Goal: Task Accomplishment & Management: Manage account settings

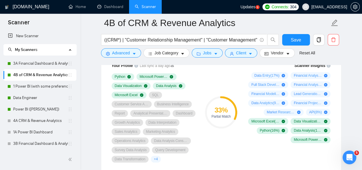
scroll to position [393, 0]
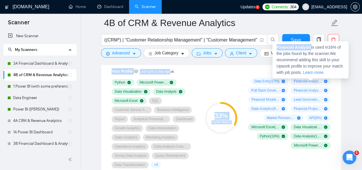
drag, startPoint x: 309, startPoint y: 47, endPoint x: 268, endPoint y: 45, distance: 41.2
click at [305, 47] on strong "Financial Analysis" at bounding box center [293, 47] width 35 height 5
drag, startPoint x: 309, startPoint y: 47, endPoint x: 277, endPoint y: 48, distance: 31.5
click at [277, 48] on strong "Financial Analysis" at bounding box center [293, 47] width 35 height 5
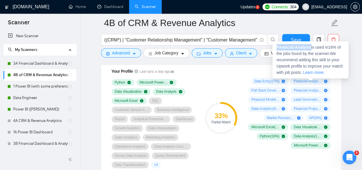
copy strong "Financial Analysis"
drag, startPoint x: 332, startPoint y: 51, endPoint x: 311, endPoint y: 81, distance: 36.6
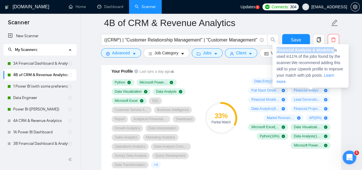
drag, startPoint x: 333, startPoint y: 50, endPoint x: 277, endPoint y: 50, distance: 55.5
click at [277, 50] on strong "Financial Analysis & Modeling" at bounding box center [305, 50] width 58 height 5
copy strong "Financial Analysis & Modeling"
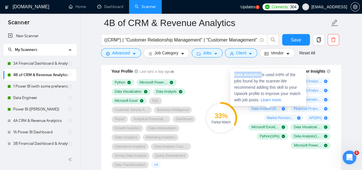
drag, startPoint x: 261, startPoint y: 75, endPoint x: 235, endPoint y: 75, distance: 26.0
click at [235, 75] on span "Data Analytics is used in 9 % of the jobs found by the scanner. We recommend ad…" at bounding box center [267, 87] width 66 height 30
copy strong "Data Analytics"
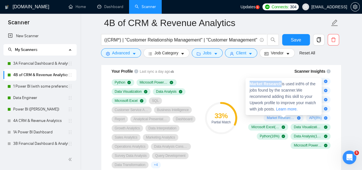
drag, startPoint x: 280, startPoint y: 84, endPoint x: 251, endPoint y: 83, distance: 29.5
click at [251, 83] on strong "Market Research" at bounding box center [266, 84] width 32 height 5
copy strong "Market Research"
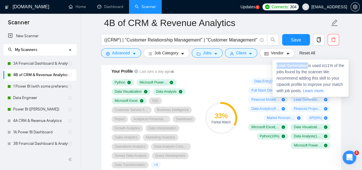
drag, startPoint x: 307, startPoint y: 67, endPoint x: 277, endPoint y: 65, distance: 29.8
click at [277, 65] on strong "Lead Generation" at bounding box center [291, 65] width 31 height 5
copy strong "Lead Generation"
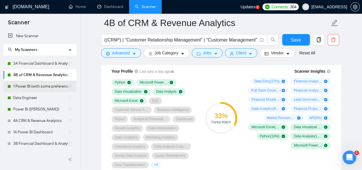
click at [48, 87] on link "1 Power BI (with some preference)" at bounding box center [40, 86] width 55 height 11
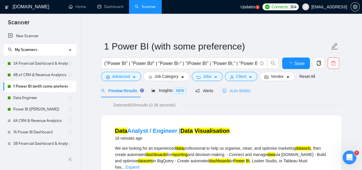
click at [235, 94] on div "Auto Bidder" at bounding box center [236, 90] width 28 height 13
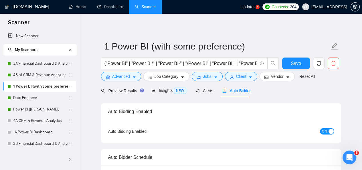
checkbox input "true"
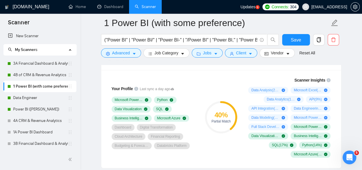
scroll to position [391, 0]
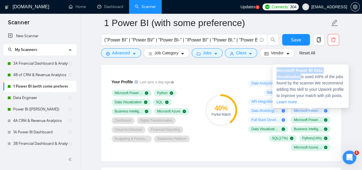
drag, startPoint x: 300, startPoint y: 77, endPoint x: 266, endPoint y: 72, distance: 34.7
copy body "Scanner Insights Data Analysis ( 28 %) Microsoft Excel ( 22 %) Data Analytics (…"
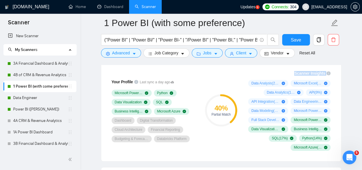
click at [333, 95] on div "Scanner Insights Data Analysis ( 28 %) Microsoft Excel ( 22 %) Data Analytics (…" at bounding box center [289, 111] width 92 height 88
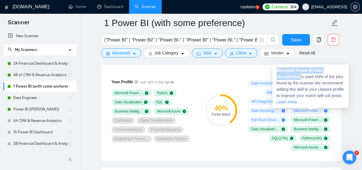
drag, startPoint x: 300, startPoint y: 78, endPoint x: 278, endPoint y: 70, distance: 23.3
click at [278, 70] on strong "Microsoft Power BI Data Visualization" at bounding box center [299, 73] width 46 height 11
copy strong "Microsoft Power BI Data Visualization"
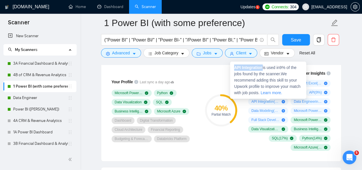
drag, startPoint x: 262, startPoint y: 67, endPoint x: 235, endPoint y: 67, distance: 27.5
click at [235, 67] on strong "API Integration" at bounding box center [248, 67] width 29 height 5
copy strong "API Integration"
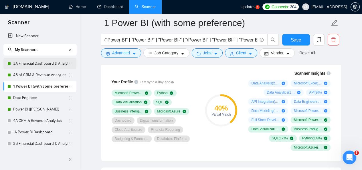
click at [22, 63] on link "3A Financial Dashboard & Analytics" at bounding box center [40, 63] width 55 height 11
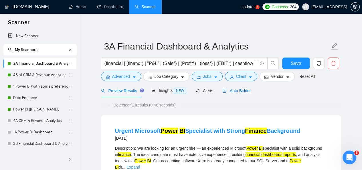
click at [235, 92] on span "Auto Bidder" at bounding box center [236, 90] width 28 height 5
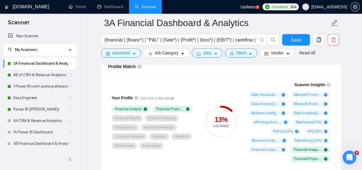
scroll to position [2321, 0]
click at [269, 68] on div "Profile Match" at bounding box center [221, 66] width 226 height 16
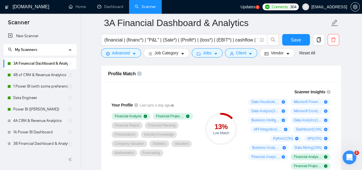
scroll to position [372, 0]
click at [28, 84] on link "1 Power BI (with some preference)" at bounding box center [40, 86] width 55 height 11
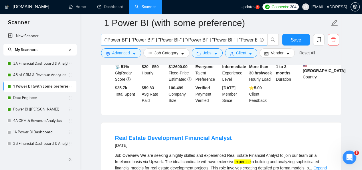
click at [216, 38] on input "("Power BI" | "Power BI/" | "Power BI-" | "/Power BI" | "Power BI," | "Power BI…" at bounding box center [180, 39] width 153 height 7
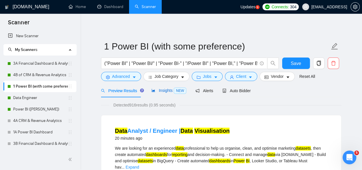
click at [167, 94] on div "Insights NEW" at bounding box center [168, 90] width 35 height 7
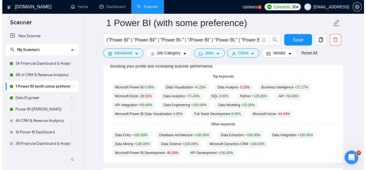
scroll to position [143, 0]
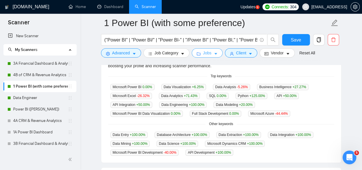
click at [213, 56] on button "Jobs" at bounding box center [207, 52] width 31 height 9
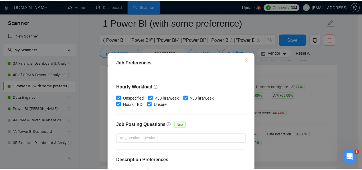
scroll to position [204, 0]
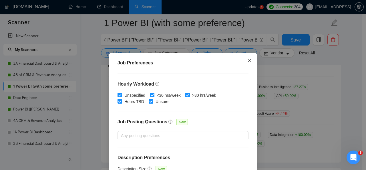
click at [248, 63] on icon "close" at bounding box center [250, 60] width 5 height 5
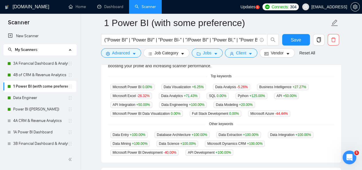
click at [225, 66] on div "GigRadar analyses the keywords used in the jobs found by this scanner to help y…" at bounding box center [221, 59] width 226 height 19
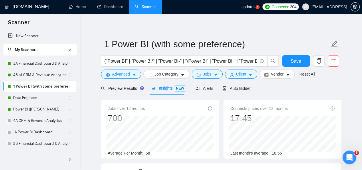
scroll to position [2, 0]
click at [242, 87] on span "Auto Bidder" at bounding box center [236, 88] width 28 height 5
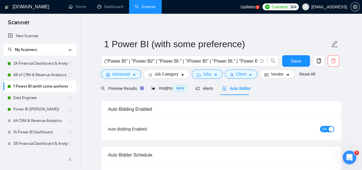
checkbox input "true"
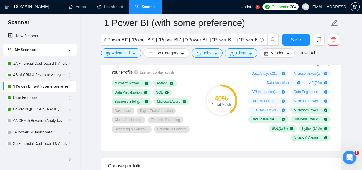
scroll to position [401, 0]
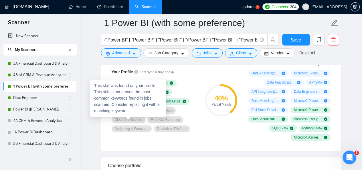
click at [135, 120] on span "Cloud Architecture" at bounding box center [129, 119] width 28 height 5
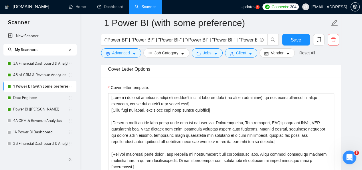
scroll to position [618, 0]
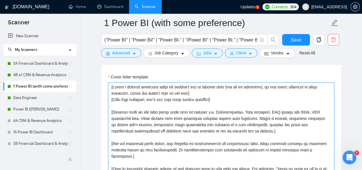
click at [232, 118] on textarea "Cover letter template:" at bounding box center [221, 146] width 226 height 129
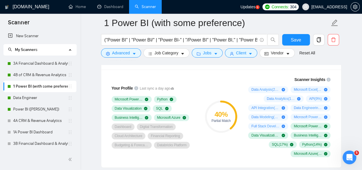
scroll to position [384, 0]
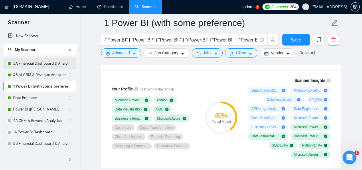
click at [27, 62] on link "3A Financial Dashboard & Analytics" at bounding box center [40, 63] width 55 height 11
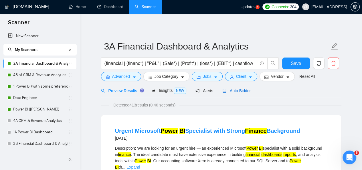
click at [233, 93] on span "Auto Bidder" at bounding box center [236, 90] width 28 height 5
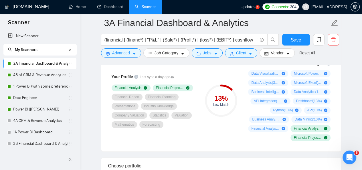
scroll to position [397, 0]
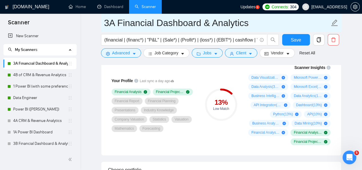
click at [175, 25] on input "3A Financial Dashboard & Analytics" at bounding box center [216, 23] width 225 height 14
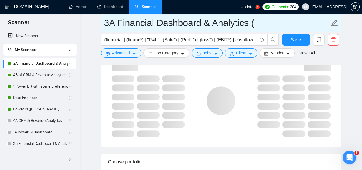
paste input "Ashutosh"
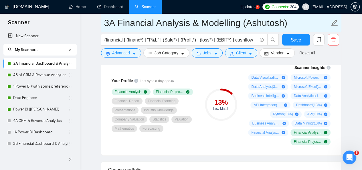
click at [114, 23] on input "3A Financial Analysis & Modelling (Ashutosh)" at bounding box center [216, 23] width 225 height 14
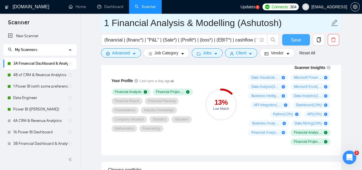
type input "1 Financial Analysis & Modelling (Ashutosh)"
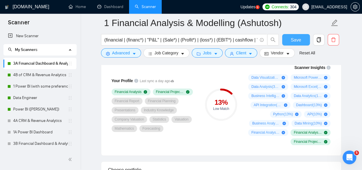
click at [296, 39] on span "Save" at bounding box center [296, 39] width 10 height 7
click at [35, 73] on link "4B of CRM & Revenue Analytics" at bounding box center [40, 74] width 55 height 11
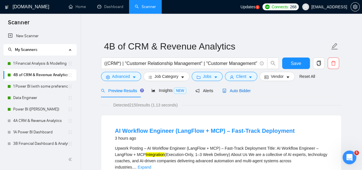
click at [244, 92] on span "Auto Bidder" at bounding box center [236, 90] width 28 height 5
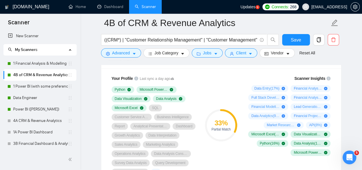
scroll to position [383, 0]
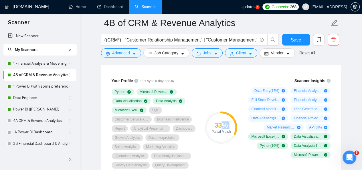
drag, startPoint x: 222, startPoint y: 123, endPoint x: 211, endPoint y: 132, distance: 15.1
click at [211, 132] on div "33 % Partial Match" at bounding box center [221, 127] width 32 height 11
click at [211, 132] on div "Partial Match" at bounding box center [221, 131] width 32 height 3
drag, startPoint x: 211, startPoint y: 132, endPoint x: 211, endPoint y: 125, distance: 7.2
click at [211, 125] on div "33 % Partial Match" at bounding box center [221, 127] width 32 height 11
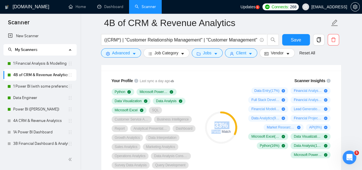
click at [211, 125] on div "33 %" at bounding box center [221, 125] width 32 height 7
drag, startPoint x: 211, startPoint y: 125, endPoint x: 231, endPoint y: 132, distance: 21.4
click at [231, 132] on div "33 % Partial Match" at bounding box center [221, 127] width 32 height 11
click at [231, 132] on div "Partial Match" at bounding box center [221, 131] width 32 height 3
drag, startPoint x: 219, startPoint y: 122, endPoint x: 222, endPoint y: 123, distance: 3.1
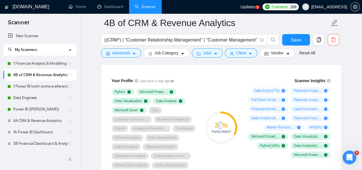
click at [222, 123] on div "33 %" at bounding box center [221, 125] width 32 height 7
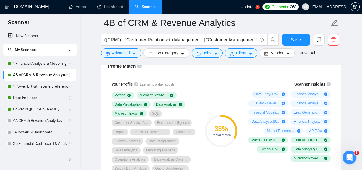
scroll to position [376, 0]
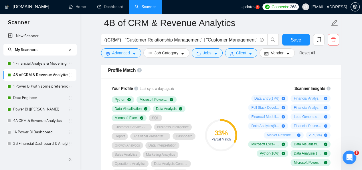
click at [215, 92] on div "33 % Partial Match" at bounding box center [221, 135] width 38 height 107
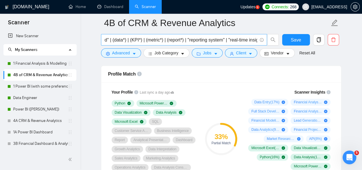
scroll to position [0, 0]
click at [124, 39] on input "((CRM*) | "Customer Relationship Management" | "Customer Management" | (revenue…" at bounding box center [180, 39] width 153 height 7
type input ""Customer Relationship Management" | "Customer Management" | (revenue*) | (sale…"
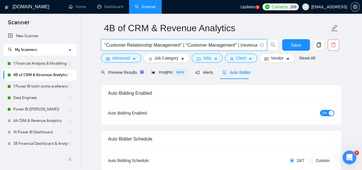
scroll to position [0, 0]
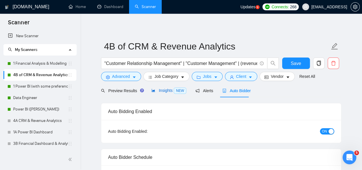
click at [167, 87] on div "Insights NEW" at bounding box center [168, 90] width 35 height 7
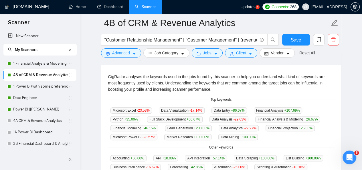
scroll to position [120, 0]
drag, startPoint x: 226, startPoint y: 99, endPoint x: 207, endPoint y: 112, distance: 22.7
click at [207, 112] on div "GigRadar analyses the keywords used in the jobs found by this scanner to help y…" at bounding box center [221, 121] width 240 height 110
click at [153, 92] on div "GigRadar analyses the keywords used in the jobs found by this scanner to help y…" at bounding box center [221, 82] width 226 height 19
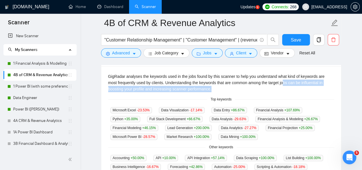
drag, startPoint x: 274, startPoint y: 84, endPoint x: 285, endPoint y: 86, distance: 10.8
click at [285, 86] on div "GigRadar analyses the keywords used in the jobs found by this scanner to help y…" at bounding box center [221, 82] width 226 height 19
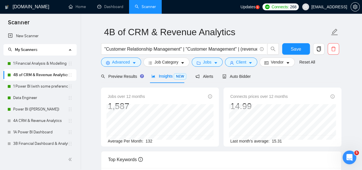
scroll to position [9, 0]
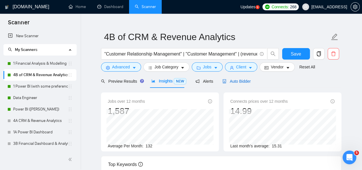
click at [238, 84] on div "Auto Bidder" at bounding box center [236, 81] width 28 height 6
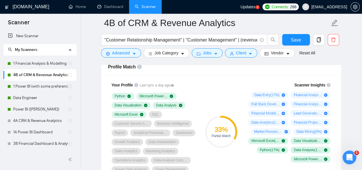
scroll to position [379, 0]
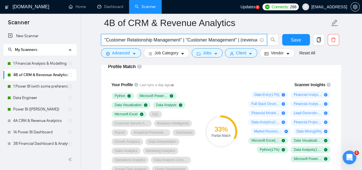
click at [124, 39] on input ""Customer Relationship Management" | "Customer Management" | (revenue*) | (sale…" at bounding box center [180, 39] width 153 height 7
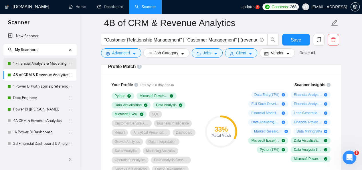
click at [24, 63] on link "1 Financial Analysis & Modelling (Ashutosh)" at bounding box center [40, 63] width 55 height 11
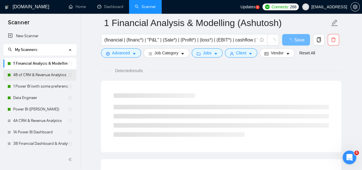
scroll to position [379, 0]
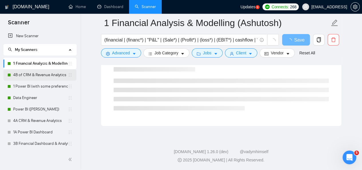
click at [26, 74] on link "4B of CRM & Revenue Analytics" at bounding box center [40, 74] width 55 height 11
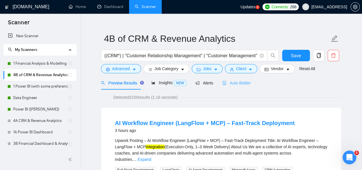
scroll to position [3, 0]
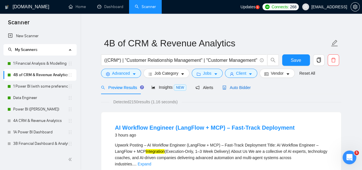
click at [232, 88] on span "Auto Bidder" at bounding box center [236, 87] width 28 height 5
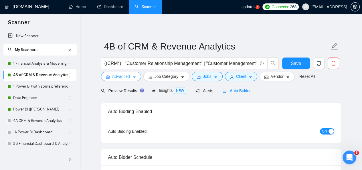
click at [124, 75] on span "Advanced" at bounding box center [121, 76] width 18 height 6
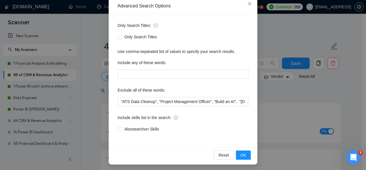
scroll to position [66, 0]
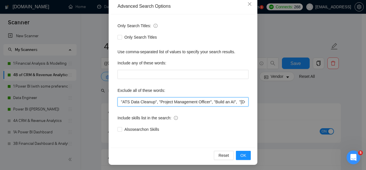
click at [172, 105] on input ""ATS Data Cleanup", "Project Management Officer", "Build an AI", "[DOMAIN_NAME]…" at bounding box center [183, 101] width 131 height 9
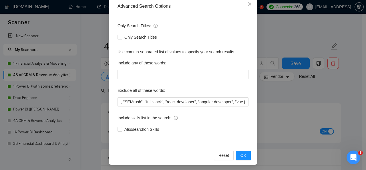
scroll to position [0, 0]
click at [248, 4] on icon "close" at bounding box center [250, 4] width 5 height 5
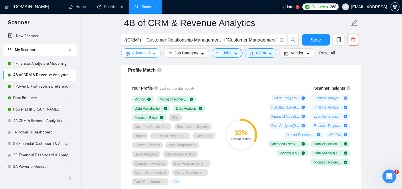
scroll to position [370, 0]
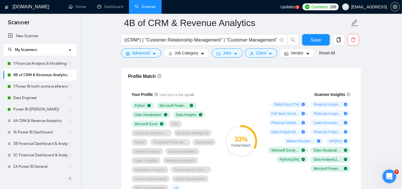
click at [362, 170] on div "Open Intercom Messenger" at bounding box center [389, 176] width 19 height 19
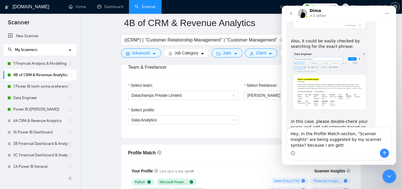
scroll to position [2373, 0]
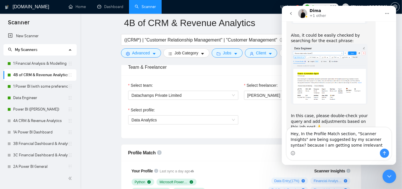
click at [349, 147] on textarea "Hey, In the Profile Match section, "Scanner Insights" are being suggested by my…" at bounding box center [338, 137] width 105 height 21
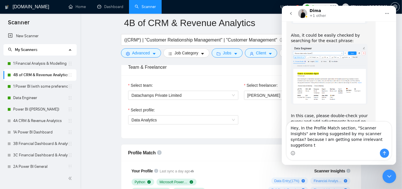
click at [349, 147] on textarea "Hey, In the Profile Match section, "Scanner Insights" are being suggested by my…" at bounding box center [338, 135] width 105 height 27
click at [333, 145] on textarea "Hey, In the Profile Match section, "Scanner Insights" are being suggested by my…" at bounding box center [338, 135] width 105 height 27
type textarea "Hey, In the Profile Match section, "Scanner Insights" are being suggested by my…"
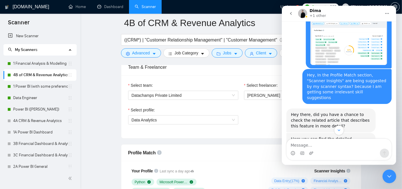
scroll to position [2505, 0]
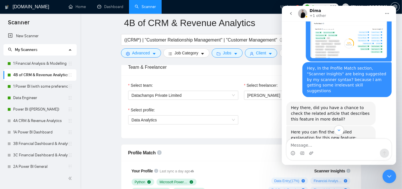
drag, startPoint x: 343, startPoint y: 85, endPoint x: 334, endPoint y: 76, distance: 12.8
click at [334, 129] on div "Here you can find the detailed explanation for this new feature: ​ Profile Matc…" at bounding box center [331, 160] width 80 height 62
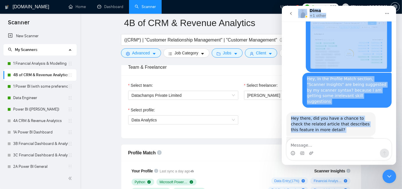
scroll to position [2462, 0]
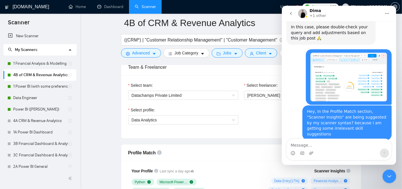
drag, startPoint x: 315, startPoint y: 121, endPoint x: 292, endPoint y: 87, distance: 41.6
copy div "Here you can find the detailed explanation for this new feature: ​ Profile Matc…"
click at [313, 170] on link "Profile Match" at bounding box center [304, 186] width 26 height 5
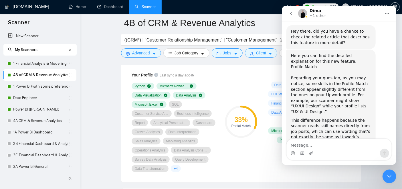
scroll to position [391, 0]
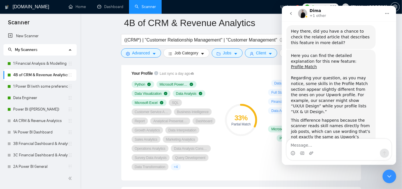
drag, startPoint x: 301, startPoint y: 59, endPoint x: 321, endPoint y: 106, distance: 51.2
click at [321, 106] on div "Here you can find the detailed explanation for this new feature: ​ Profile Matc…" at bounding box center [331, 141] width 80 height 177
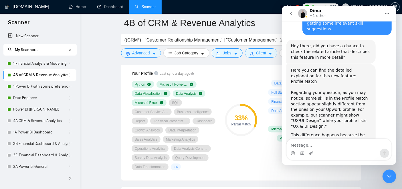
scroll to position [2565, 0]
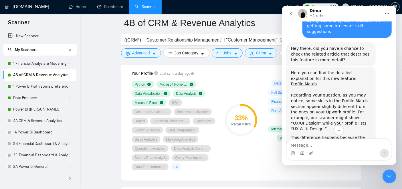
drag, startPoint x: 317, startPoint y: 52, endPoint x: 336, endPoint y: 74, distance: 28.9
click at [336, 135] on div "This difference happens because the scanner reads skill names directly from job…" at bounding box center [331, 166] width 80 height 62
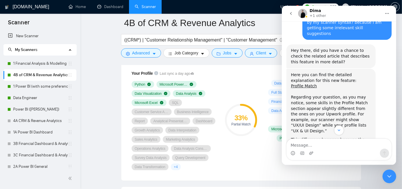
click at [362, 16] on button "Home" at bounding box center [386, 13] width 11 height 11
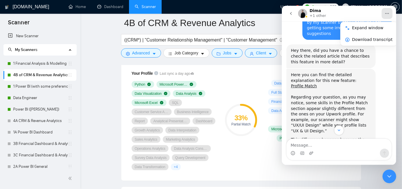
click at [290, 10] on button "go back" at bounding box center [290, 13] width 11 height 11
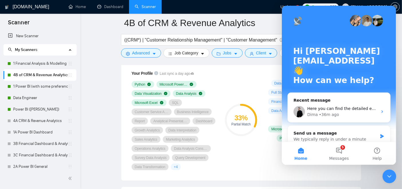
scroll to position [0, 0]
click at [290, 10] on div "Hi [PERSON_NAME][EMAIL_ADDRESS] 👋 How can we help?" at bounding box center [338, 67] width 103 height 122
click at [362, 170] on icon "Close Intercom Messenger" at bounding box center [389, 176] width 7 height 7
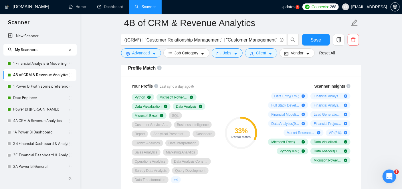
scroll to position [376, 0]
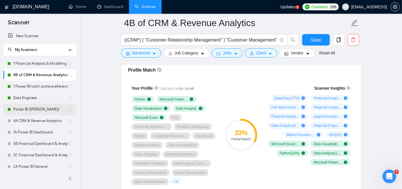
click at [48, 106] on link "Power BI ([PERSON_NAME])" at bounding box center [40, 109] width 55 height 11
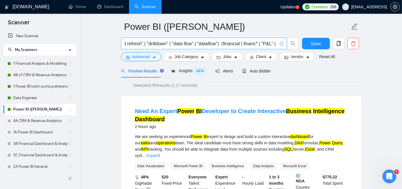
scroll to position [0, 496]
click at [173, 42] on input "(("power bi" | (powerbi*) | "power bi desktop" | "power bi service" | dax | "po…" at bounding box center [200, 43] width 153 height 7
paste input "(("power bi" | (powerbi*) | "power bi desktop" | "power bi service" | dax | "po…"
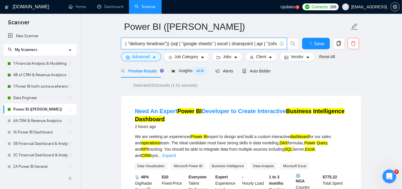
scroll to position [0, 1151]
type input "(("power bi" | (powerbi*) | "power bi desktop" | "power bi service" | dax | "po…"
click at [320, 43] on button "Save" at bounding box center [316, 43] width 28 height 11
